Goal: Information Seeking & Learning: Learn about a topic

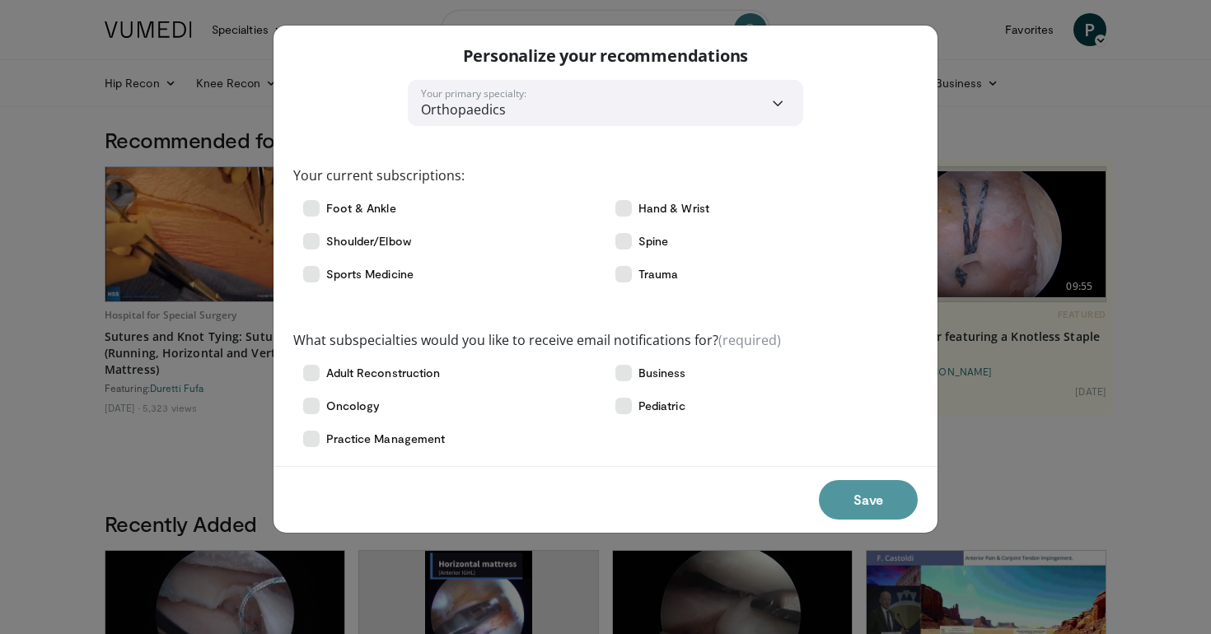
click at [843, 497] on button "Save" at bounding box center [868, 500] width 99 height 40
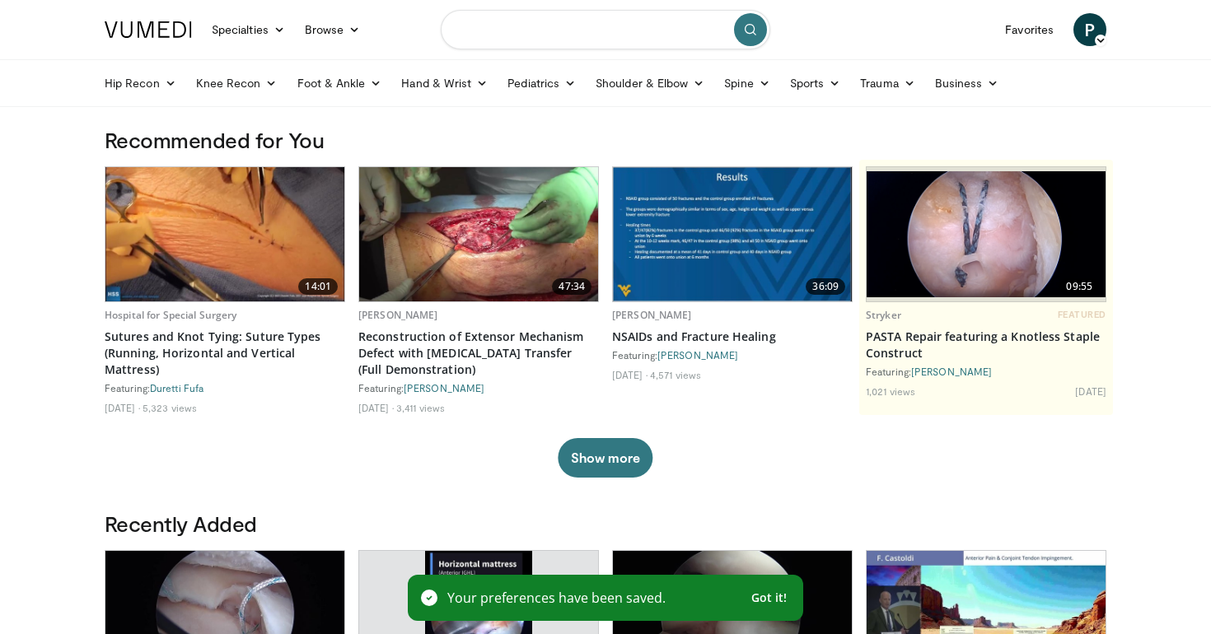
click at [522, 29] on input "Search topics, interventions" at bounding box center [605, 30] width 329 height 40
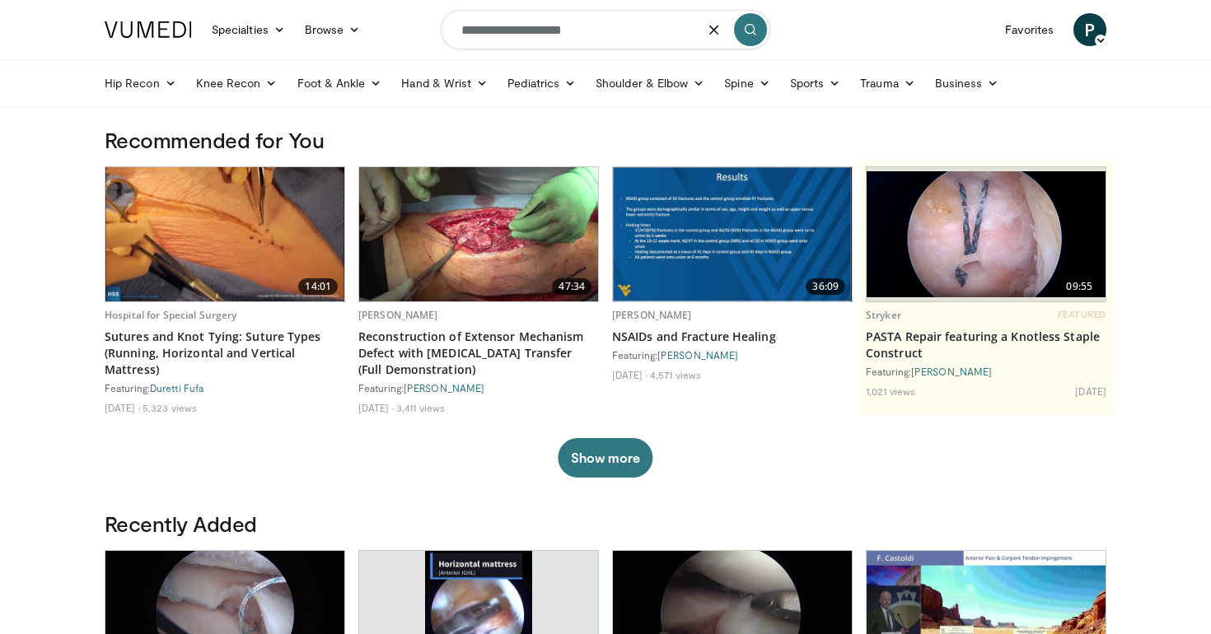
type input "**********"
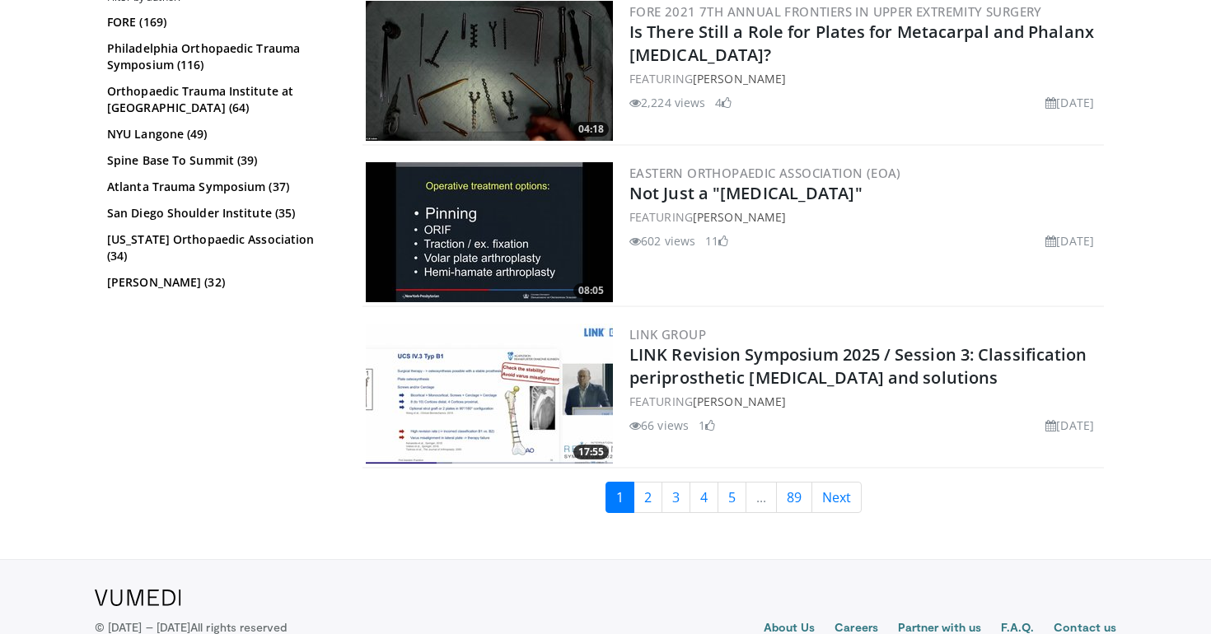
scroll to position [4075, 0]
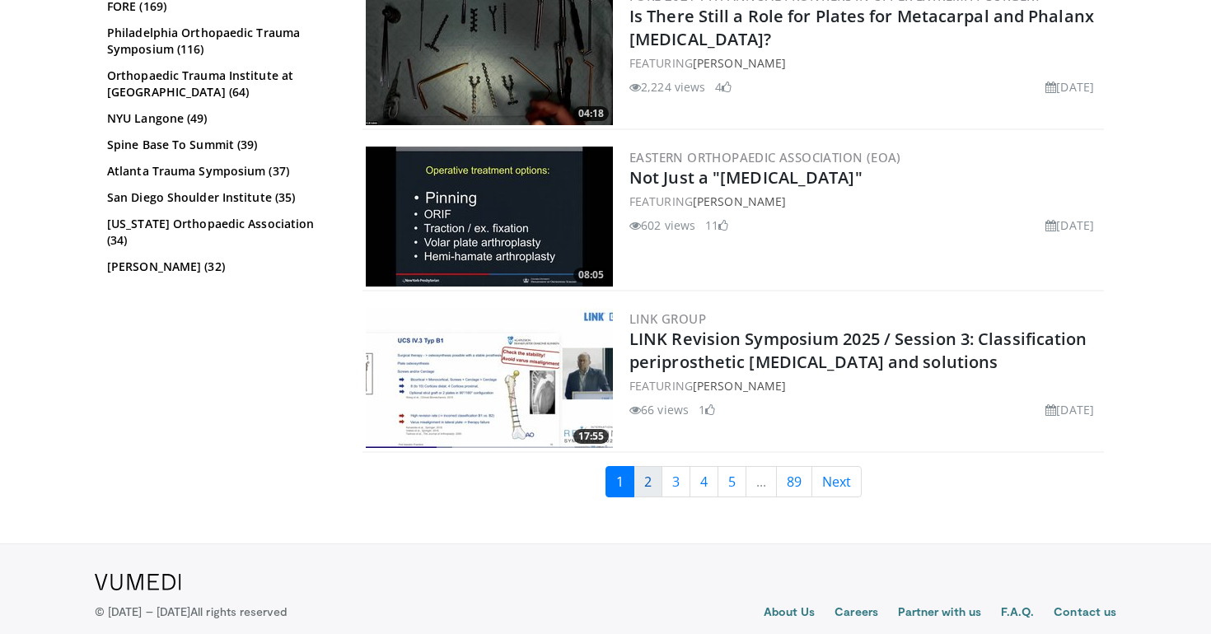
click at [651, 488] on link "2" at bounding box center [647, 481] width 29 height 31
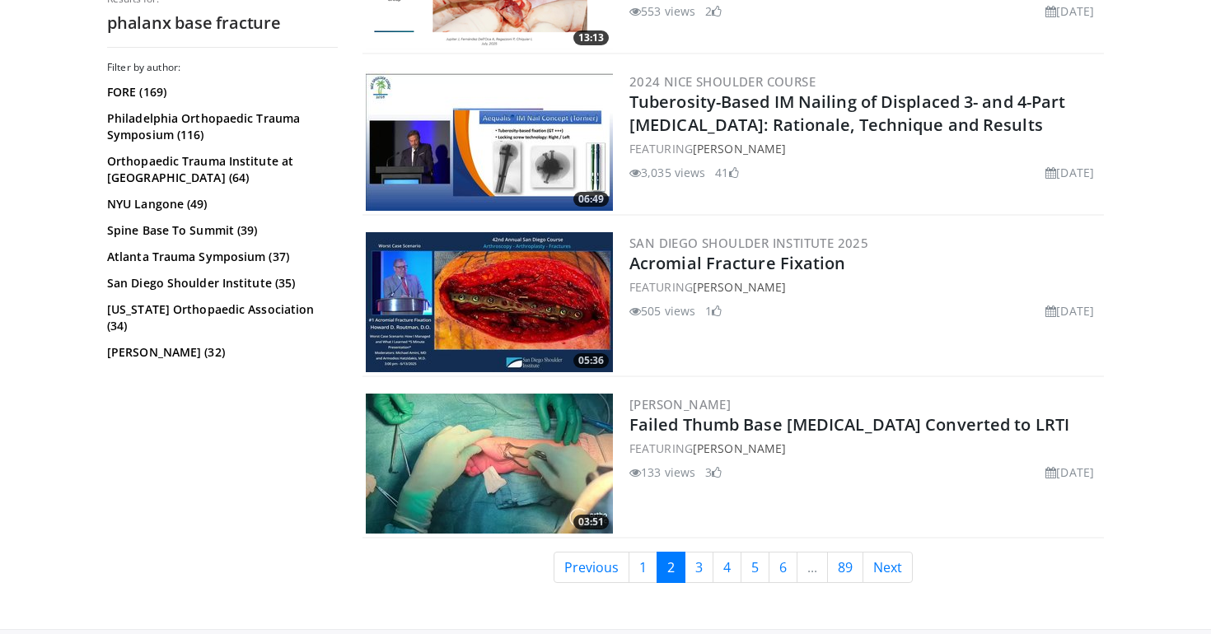
scroll to position [4001, 0]
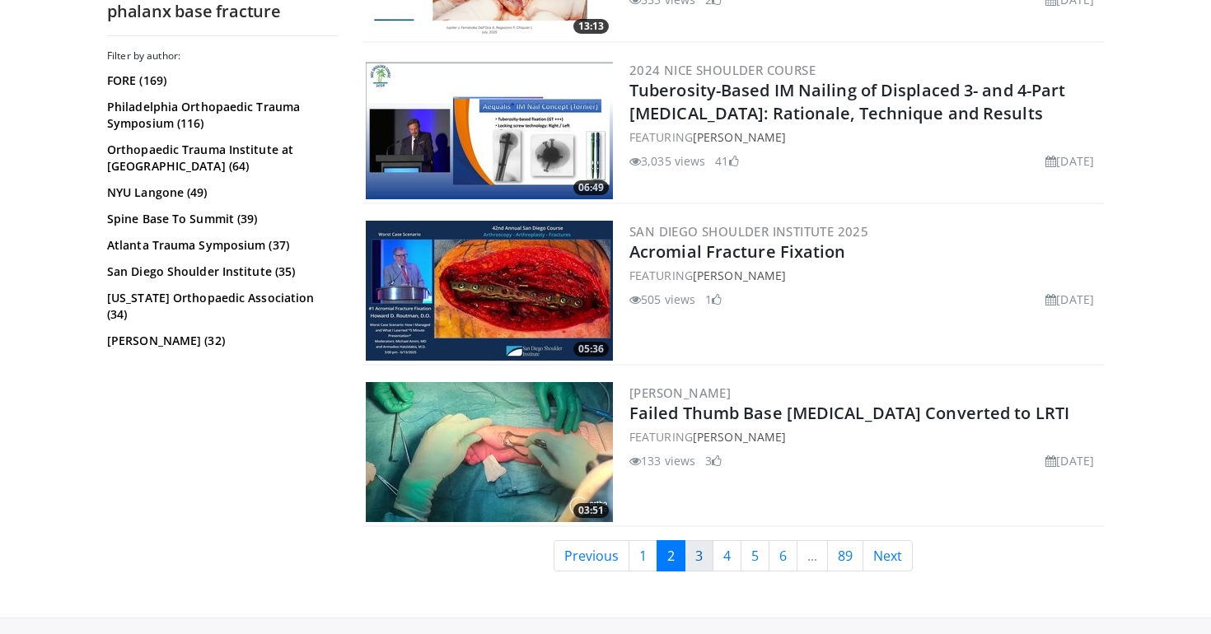
click at [699, 554] on link "3" at bounding box center [698, 555] width 29 height 31
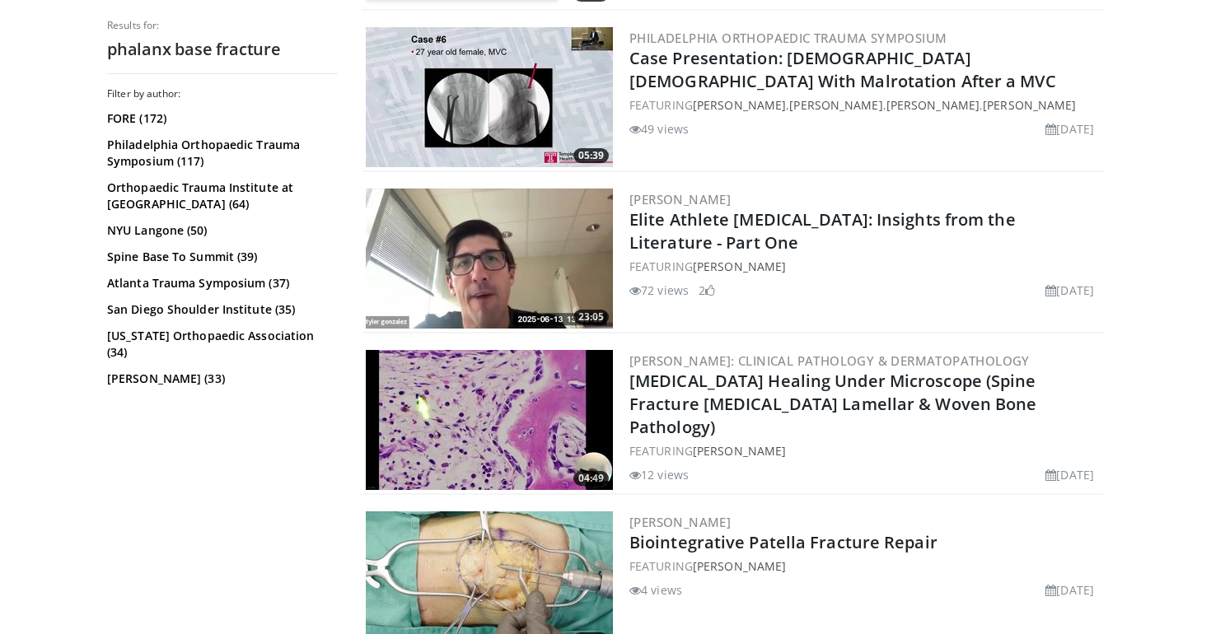
scroll to position [3304, 0]
